Goal: Task Accomplishment & Management: Use online tool/utility

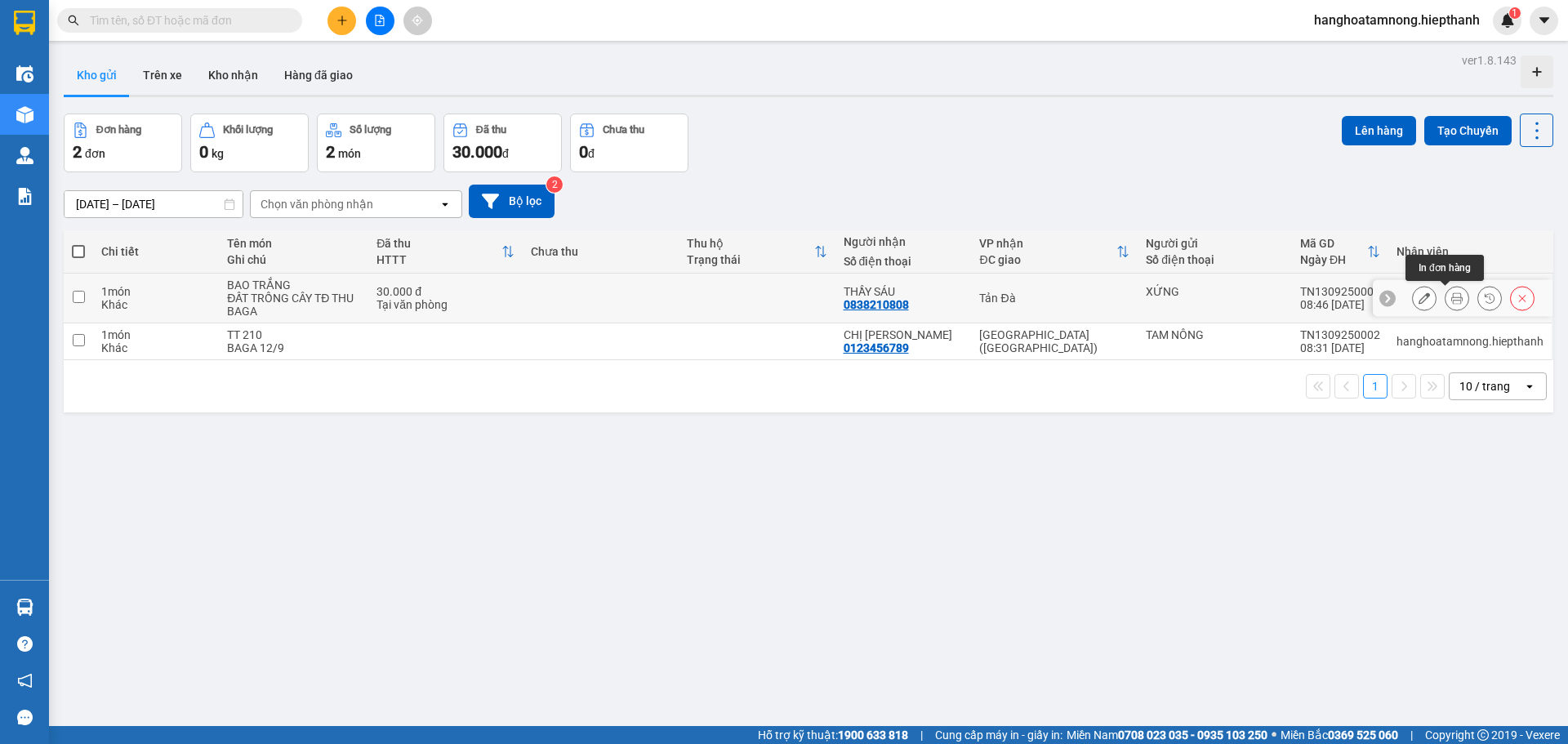
click at [1451, 296] on icon at bounding box center [1456, 298] width 11 height 11
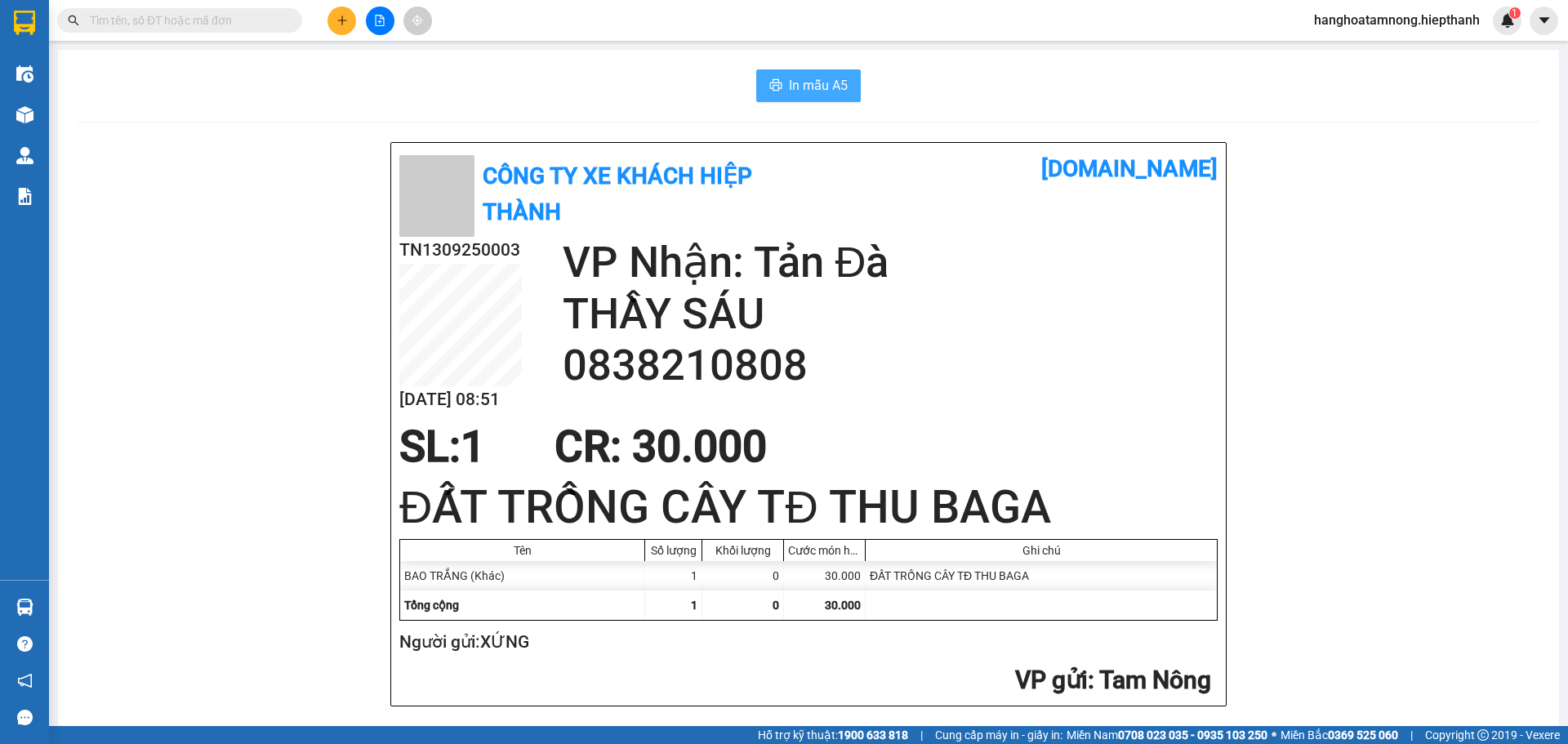
click at [824, 93] on span "In mẫu A5" at bounding box center [818, 85] width 59 height 20
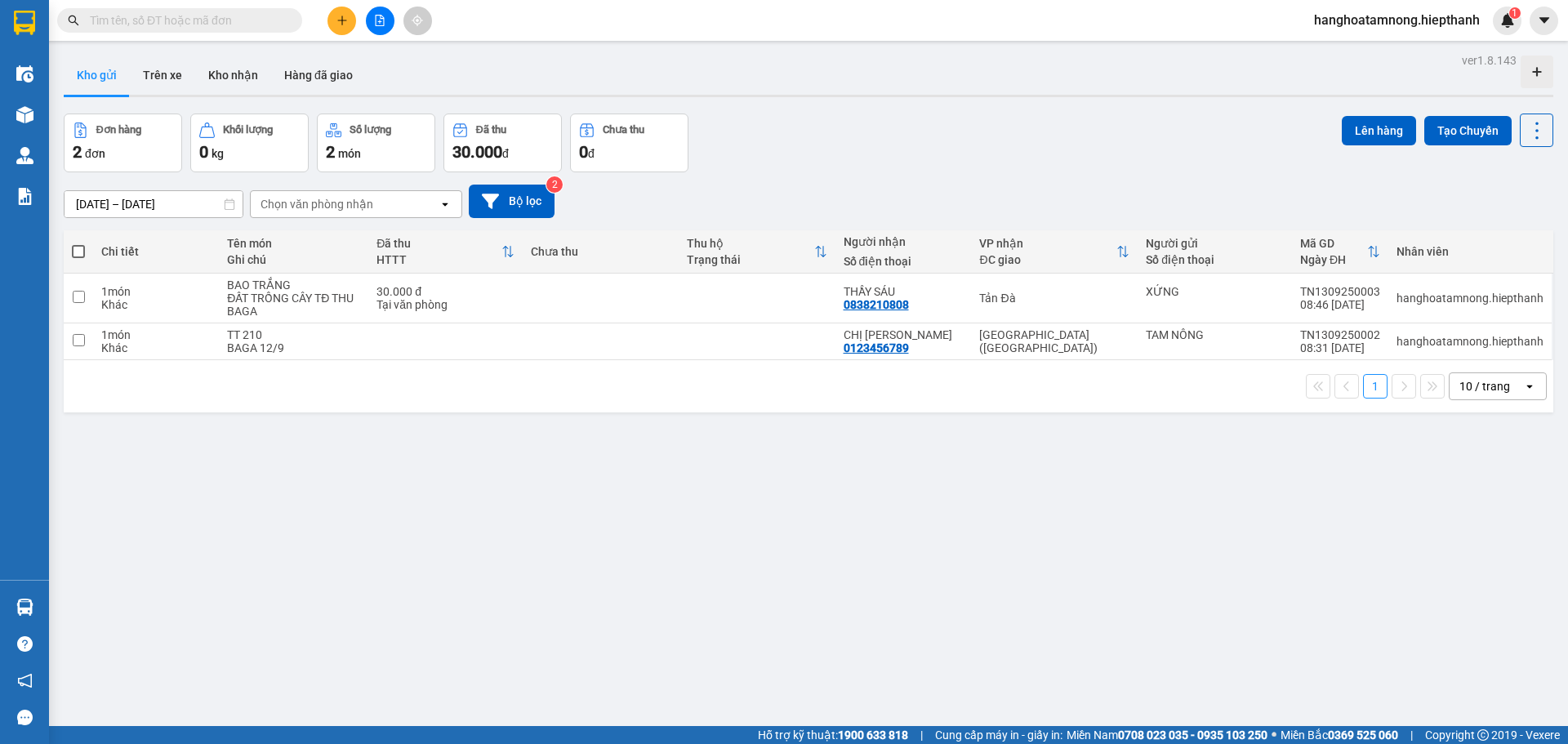
scroll to position [75, 0]
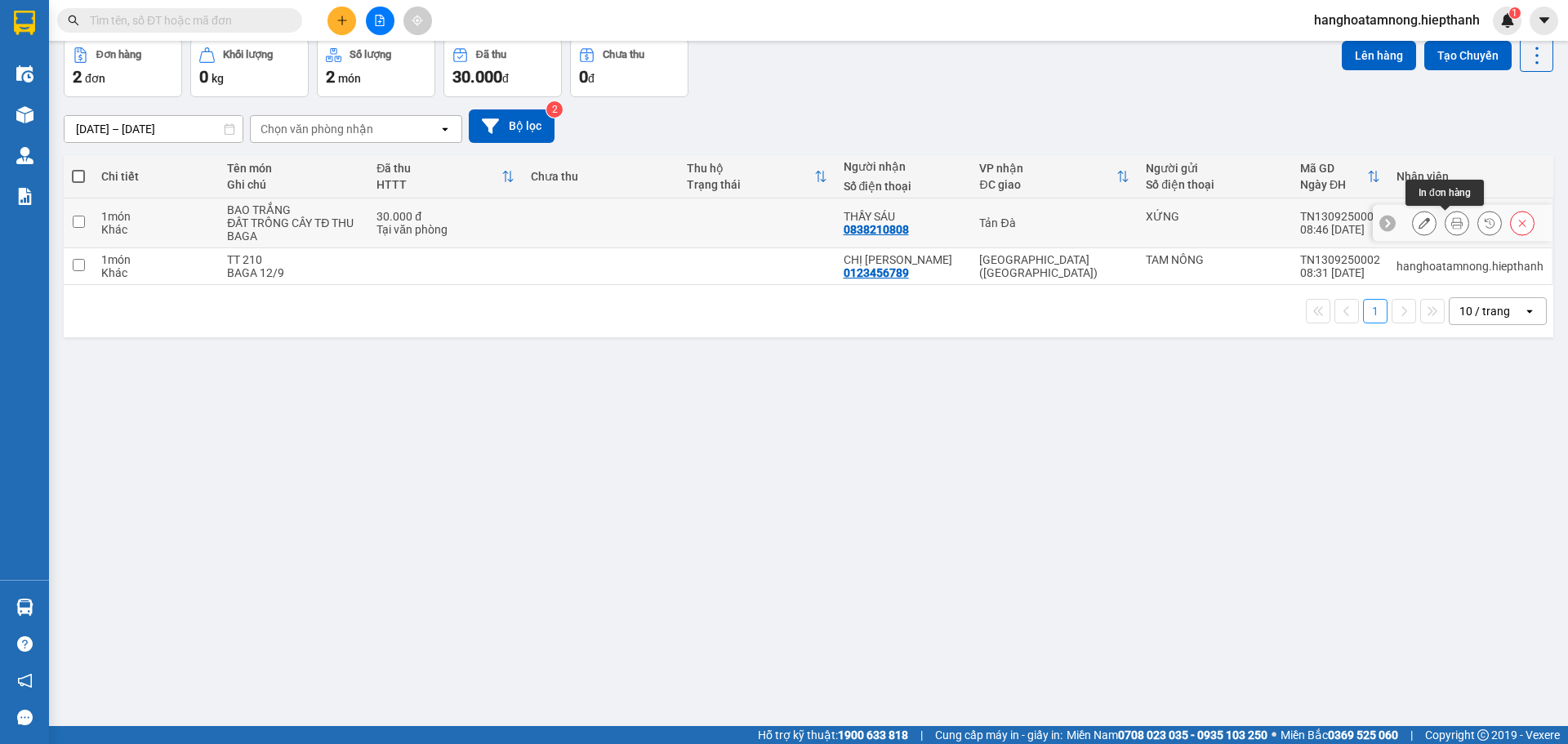
click at [1445, 225] on button at bounding box center [1456, 223] width 23 height 29
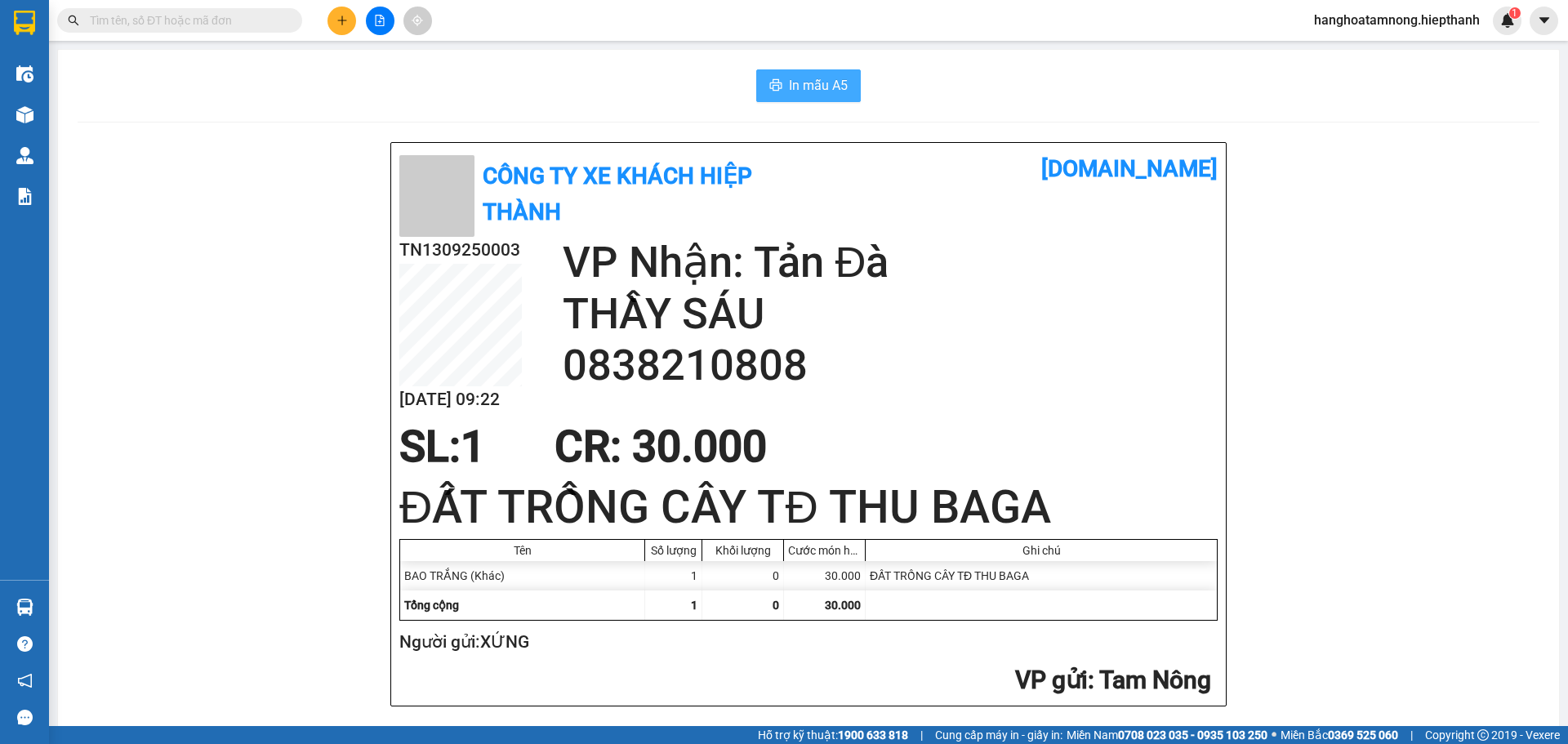
click at [840, 80] on span "In mẫu A5" at bounding box center [818, 85] width 59 height 20
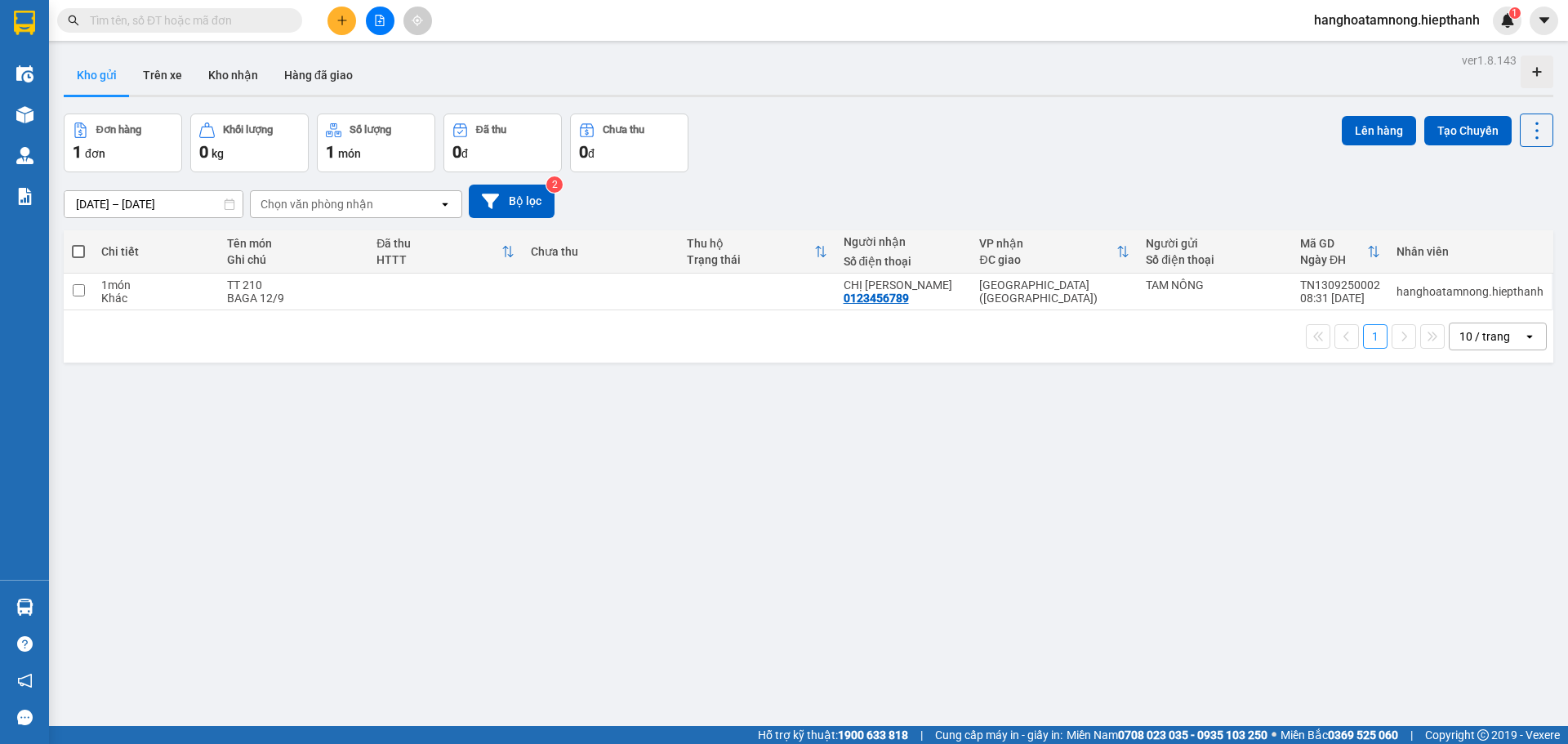
drag, startPoint x: 476, startPoint y: 161, endPoint x: 239, endPoint y: 755, distance: 639.5
click at [239, 743] on html "Kết quả tìm kiếm ( 0 ) Bộ lọc No Data hanghoatamnong.hiepthanh 1 Điều hành xe K…" at bounding box center [784, 372] width 1568 height 744
